Goal: Check status: Check status

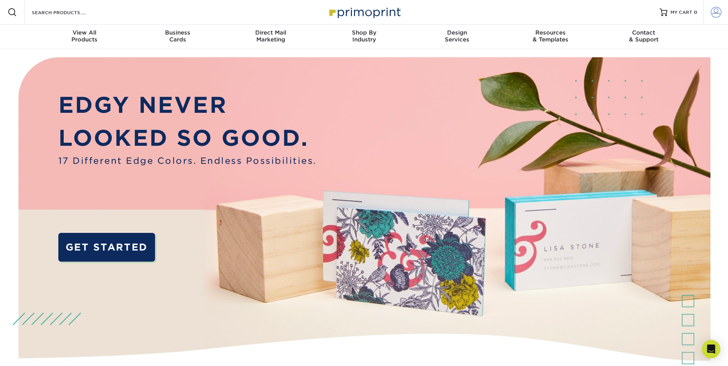
type input "Greg.Smith@CBExchange.com"
click at [718, 12] on span at bounding box center [716, 12] width 11 height 11
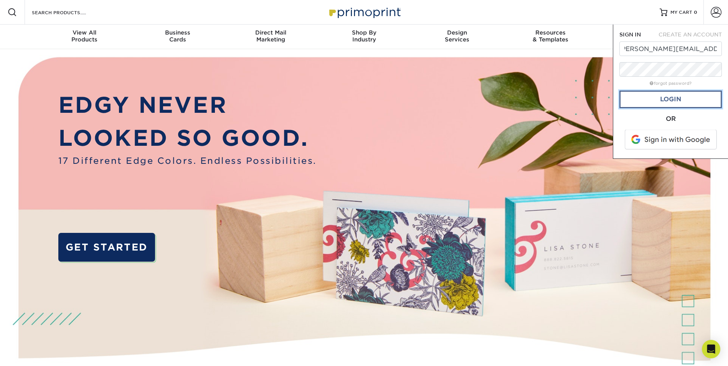
click at [684, 101] on link "Login" at bounding box center [670, 100] width 102 height 18
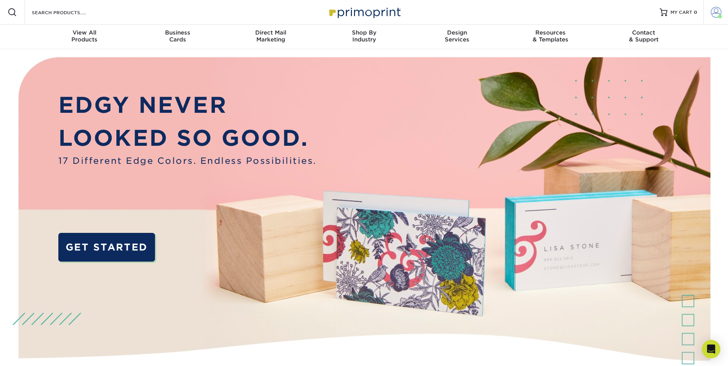
click at [715, 16] on span at bounding box center [716, 12] width 11 height 11
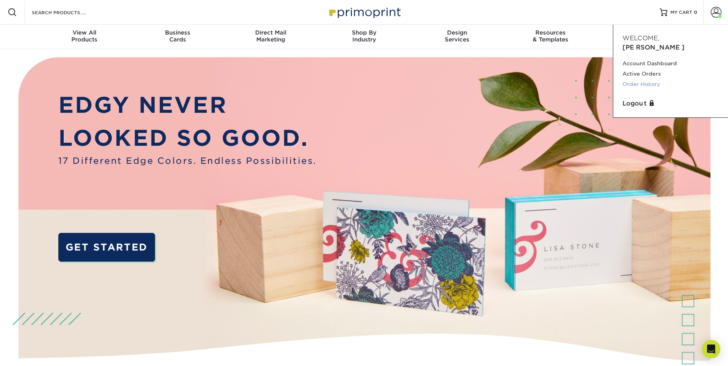
click at [652, 79] on link "Order History" at bounding box center [670, 84] width 96 height 10
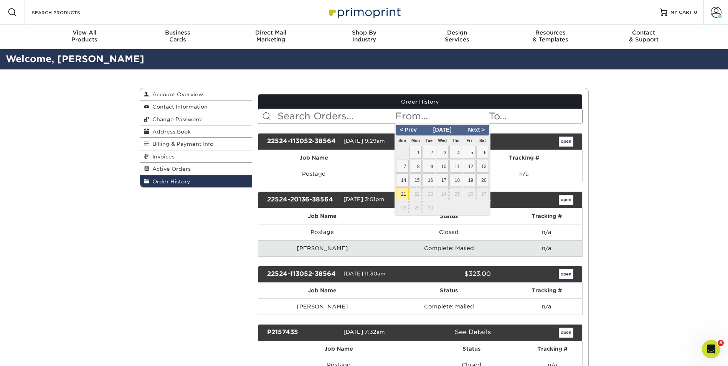
click at [407, 118] on input "text" at bounding box center [441, 116] width 94 height 15
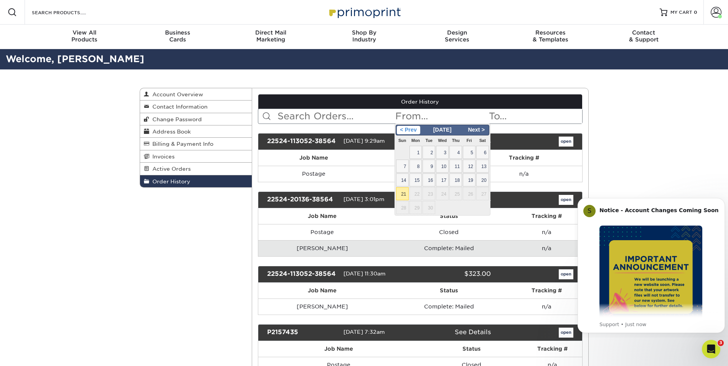
click at [403, 132] on span "< Prev" at bounding box center [408, 130] width 23 height 8
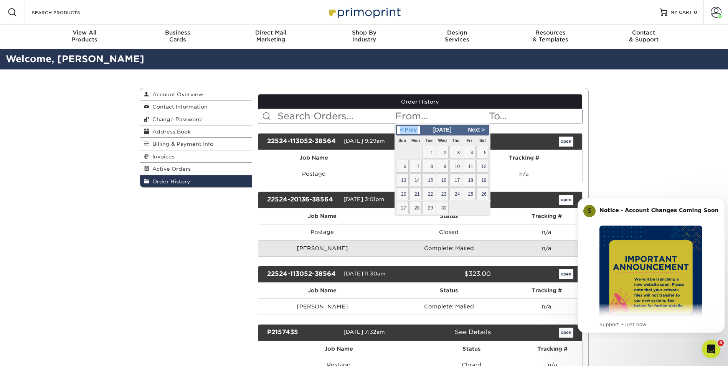
click at [403, 132] on span "< Prev" at bounding box center [408, 130] width 23 height 8
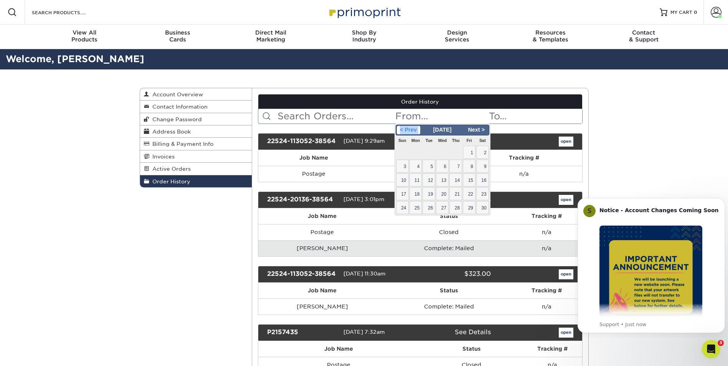
click at [403, 132] on span "< Prev" at bounding box center [408, 130] width 23 height 8
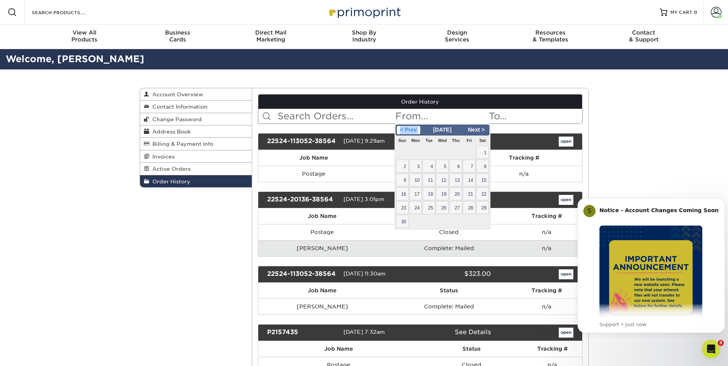
click at [403, 132] on span "< Prev" at bounding box center [408, 130] width 23 height 8
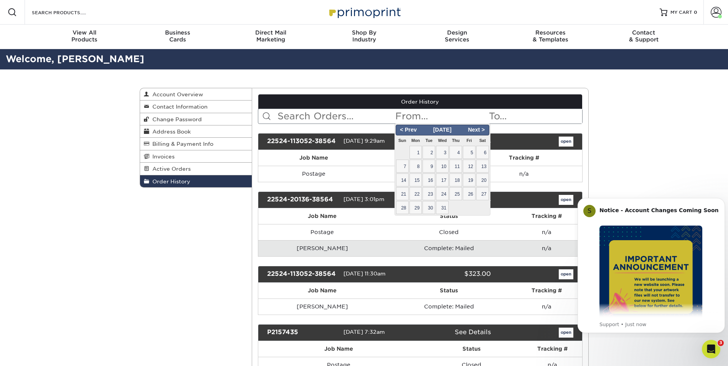
drag, startPoint x: 403, startPoint y: 132, endPoint x: 419, endPoint y: 152, distance: 25.4
click at [419, 152] on span "1" at bounding box center [415, 152] width 13 height 13
type input "[DATE]"
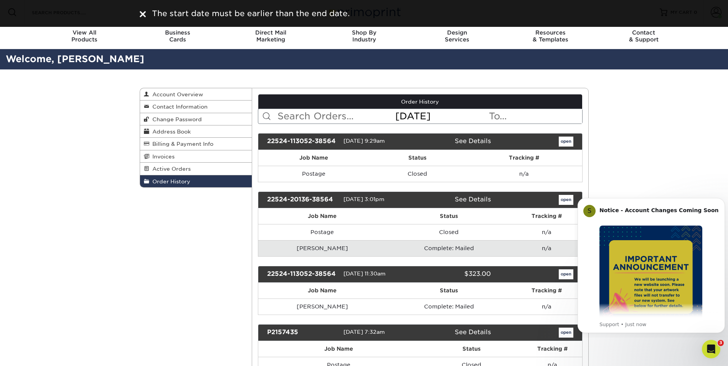
click at [518, 120] on input "text" at bounding box center [535, 116] width 94 height 15
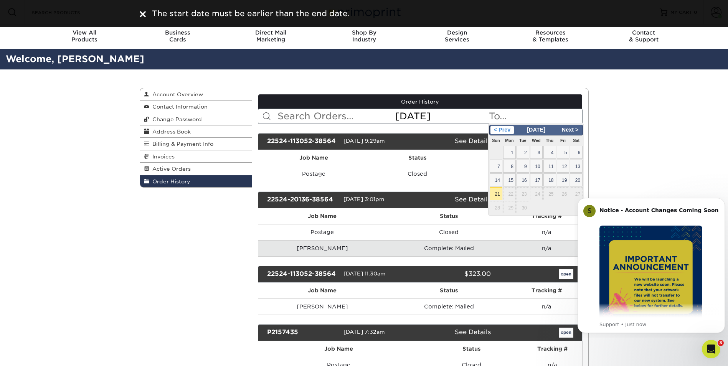
click at [498, 130] on span "< Prev" at bounding box center [501, 130] width 23 height 8
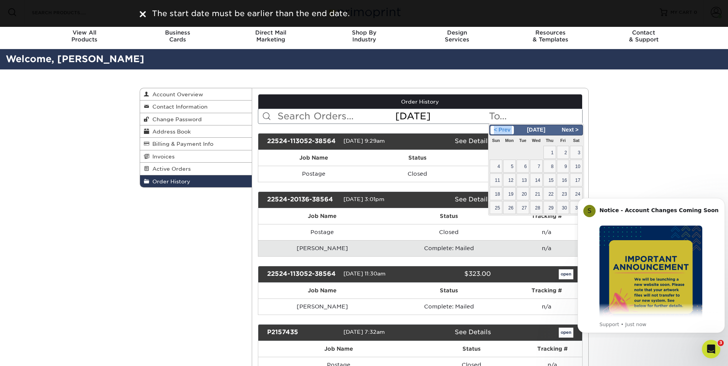
click at [498, 130] on span "< Prev" at bounding box center [501, 130] width 23 height 8
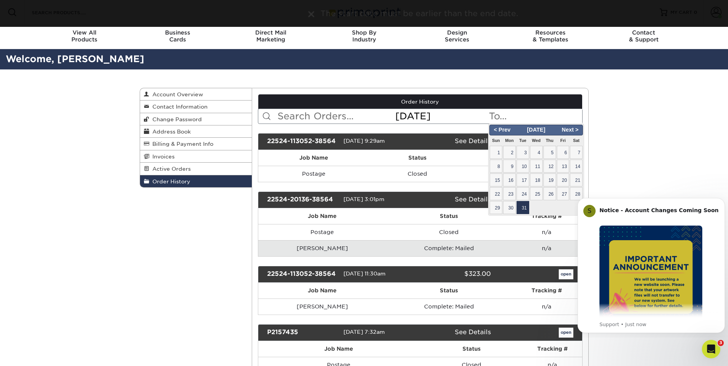
click at [522, 206] on span "31" at bounding box center [522, 207] width 13 height 13
type input "[DATE]"
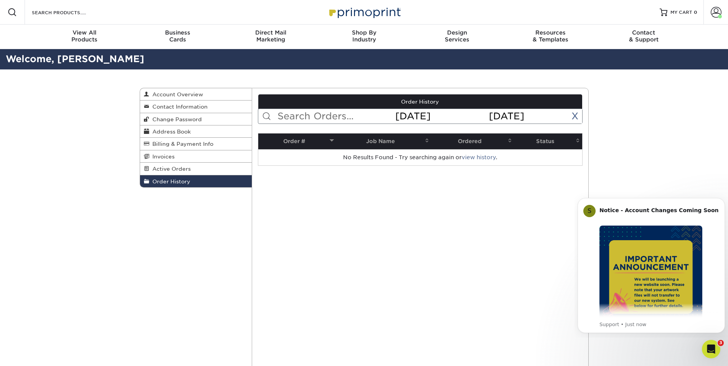
click at [640, 149] on div "Order History Account Overview Contact Information Change Password Address Book…" at bounding box center [364, 246] width 728 height 354
click at [101, 114] on div "Order History Account Overview Contact Information Change Password Address Book…" at bounding box center [364, 246] width 728 height 354
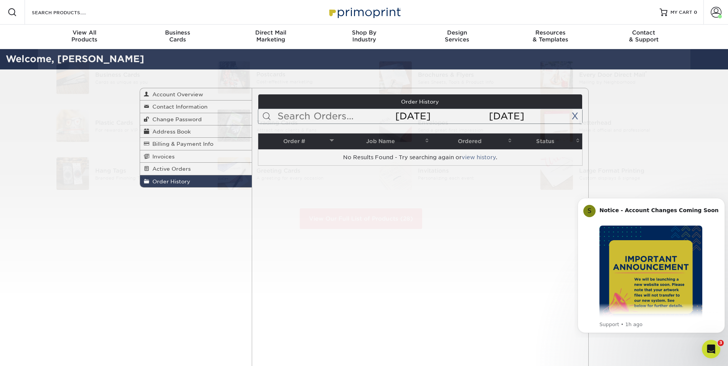
click at [202, 297] on div "Order History Account Overview Contact Information Change Password Address Book…" at bounding box center [364, 246] width 460 height 354
